Goal: Information Seeking & Learning: Learn about a topic

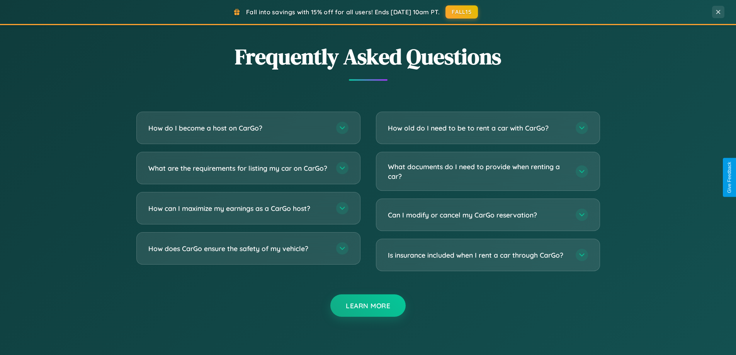
scroll to position [1488, 0]
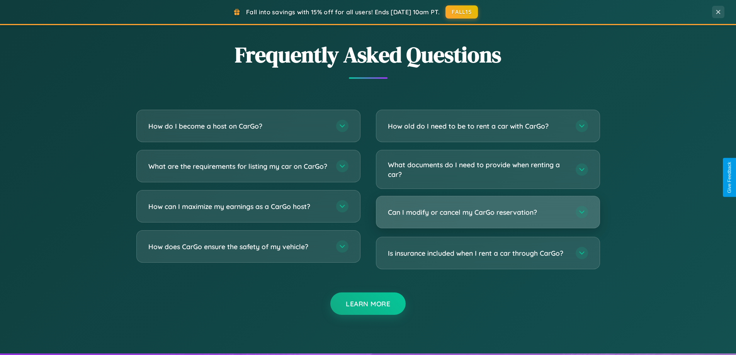
click at [488, 212] on h3 "Can I modify or cancel my CarGo reservation?" at bounding box center [478, 213] width 180 height 10
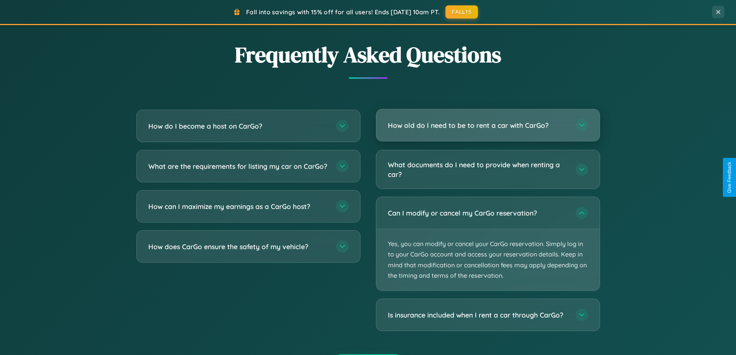
click at [488, 125] on h3 "How old do I need to be to rent a car with CarGo?" at bounding box center [478, 126] width 180 height 10
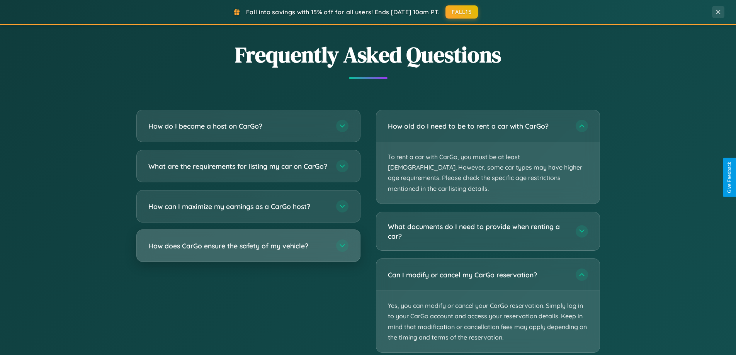
click at [248, 251] on h3 "How does CarGo ensure the safety of my vehicle?" at bounding box center [238, 246] width 180 height 10
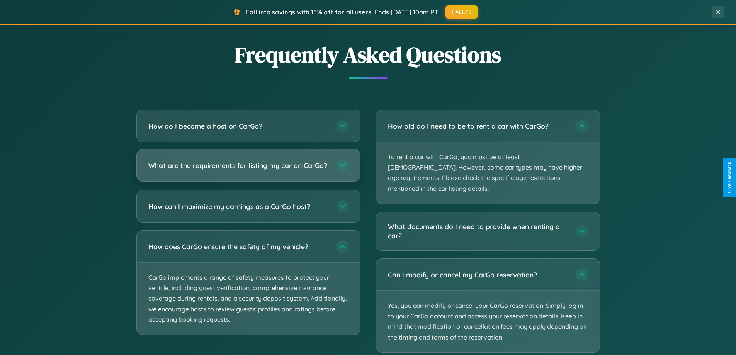
click at [248, 169] on h3 "What are the requirements for listing my car on CarGo?" at bounding box center [238, 166] width 180 height 10
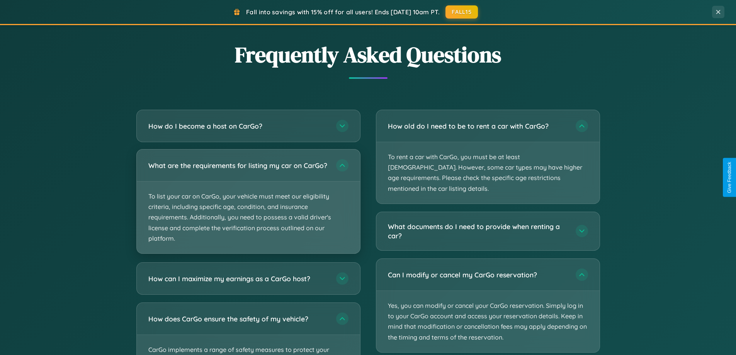
click at [248, 205] on p "To list your car on CarGo, your vehicle must meet our eligibility criteria, inc…" at bounding box center [248, 218] width 223 height 72
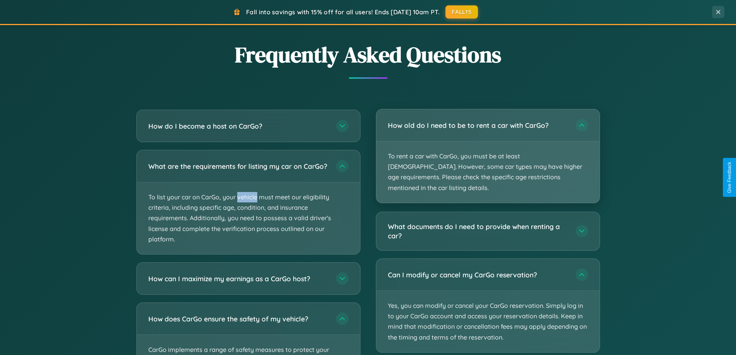
click at [488, 151] on p "To rent a car with CarGo, you must be at least [DEMOGRAPHIC_DATA]. However, som…" at bounding box center [488, 172] width 223 height 61
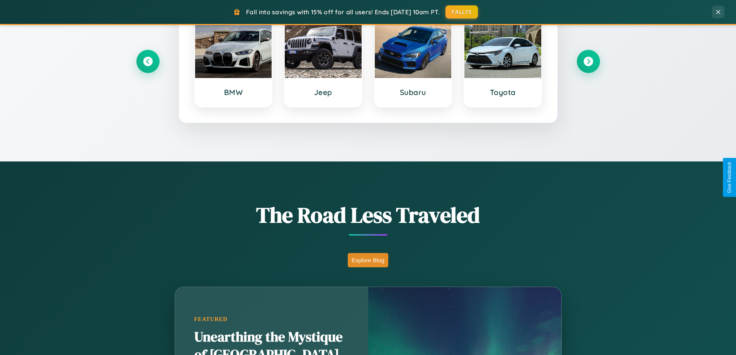
scroll to position [0, 0]
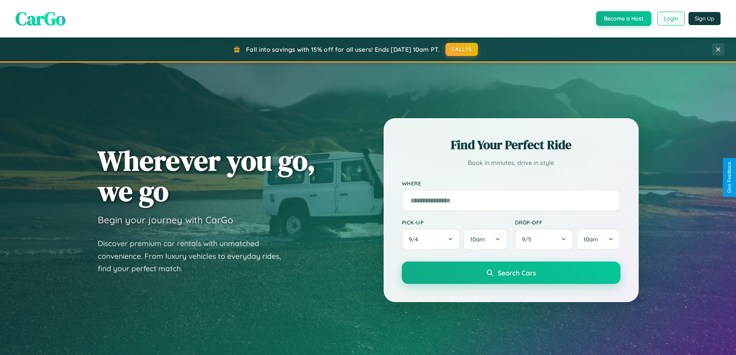
click at [671, 19] on button "Login" at bounding box center [671, 19] width 27 height 14
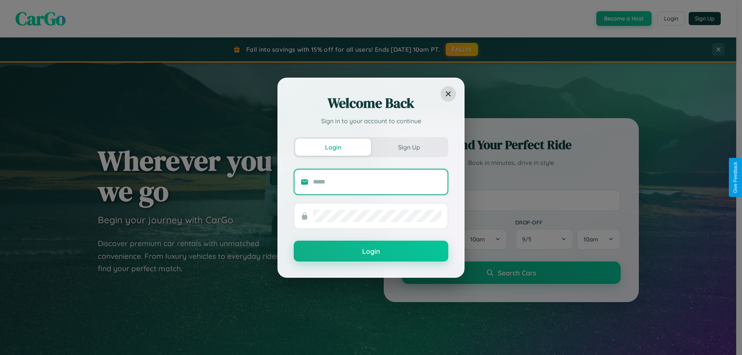
click at [377, 182] on input "text" at bounding box center [377, 182] width 128 height 12
type input "**********"
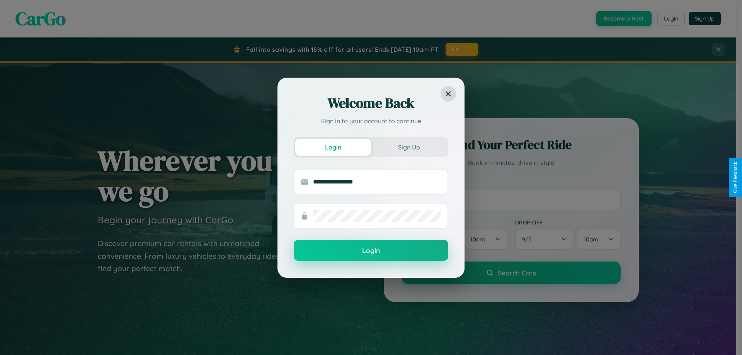
click at [371, 251] on button "Login" at bounding box center [371, 250] width 155 height 21
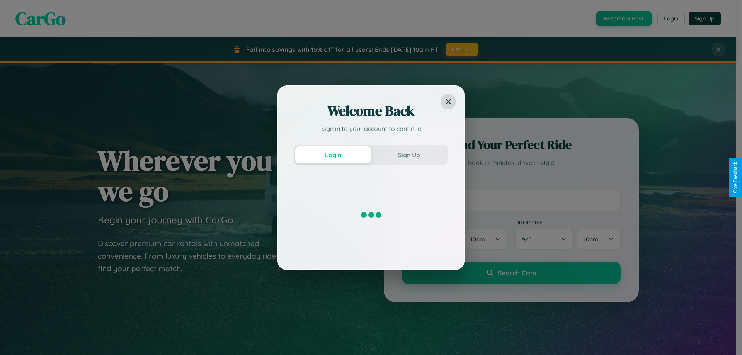
click at [462, 49] on div "Welcome Back Sign in to your account to continue Login Sign Up" at bounding box center [371, 177] width 742 height 355
